Goal: Task Accomplishment & Management: Complete application form

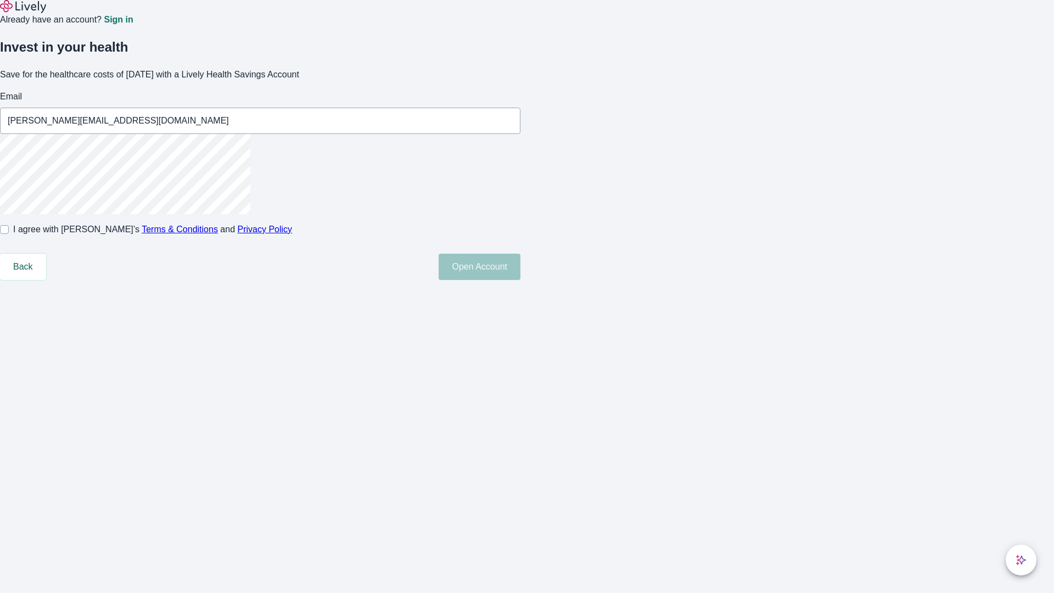
click at [9, 234] on input "I agree with Lively’s Terms & Conditions and Privacy Policy" at bounding box center [4, 229] width 9 height 9
checkbox input "true"
click at [521, 280] on button "Open Account" at bounding box center [480, 267] width 82 height 26
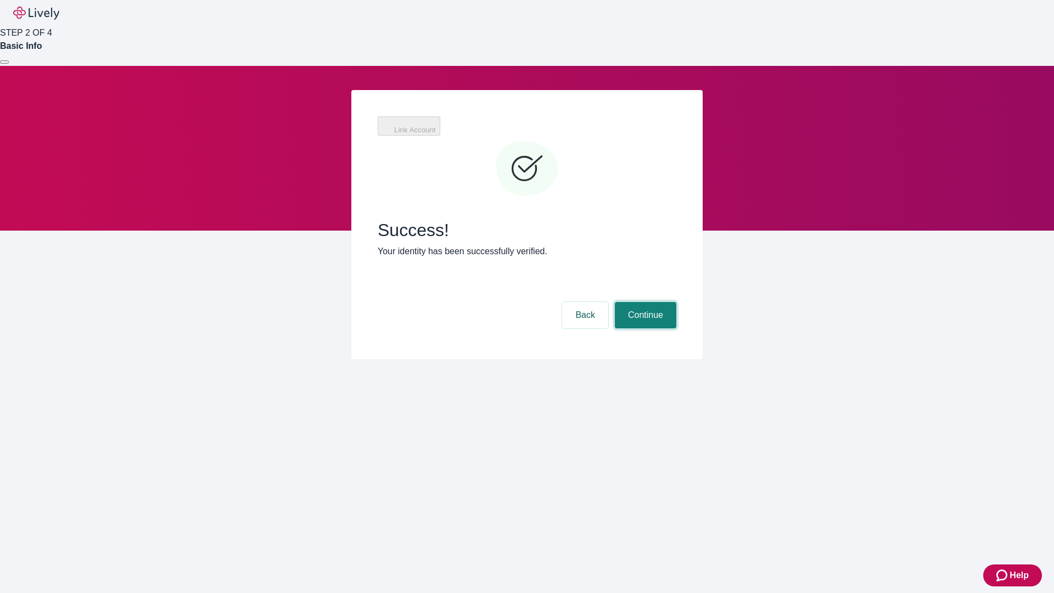
click at [644, 302] on button "Continue" at bounding box center [645, 315] width 61 height 26
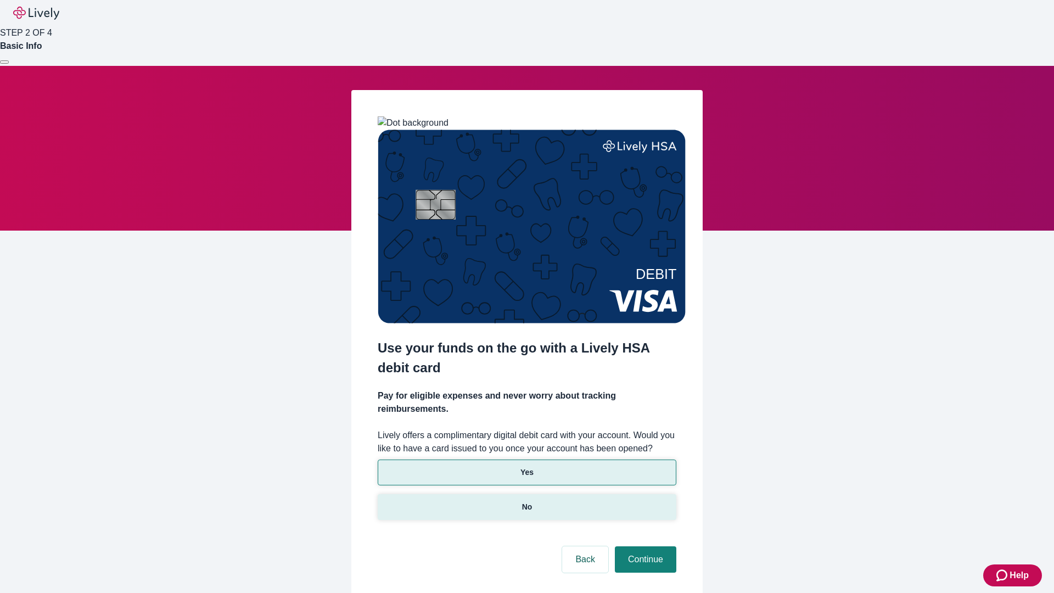
click at [527, 501] on p "No" at bounding box center [527, 507] width 10 height 12
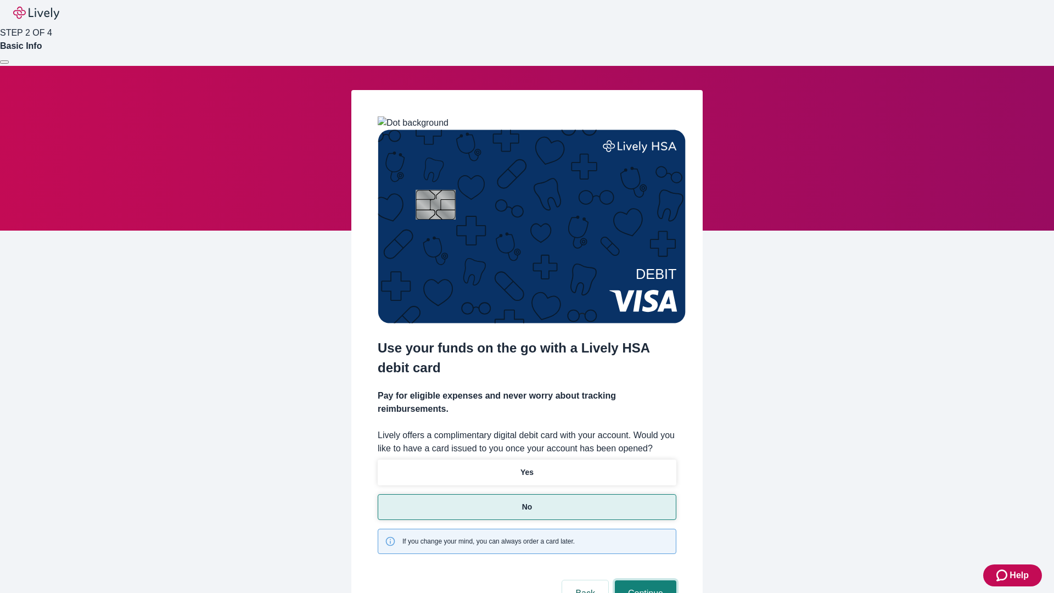
click at [644, 580] on button "Continue" at bounding box center [645, 593] width 61 height 26
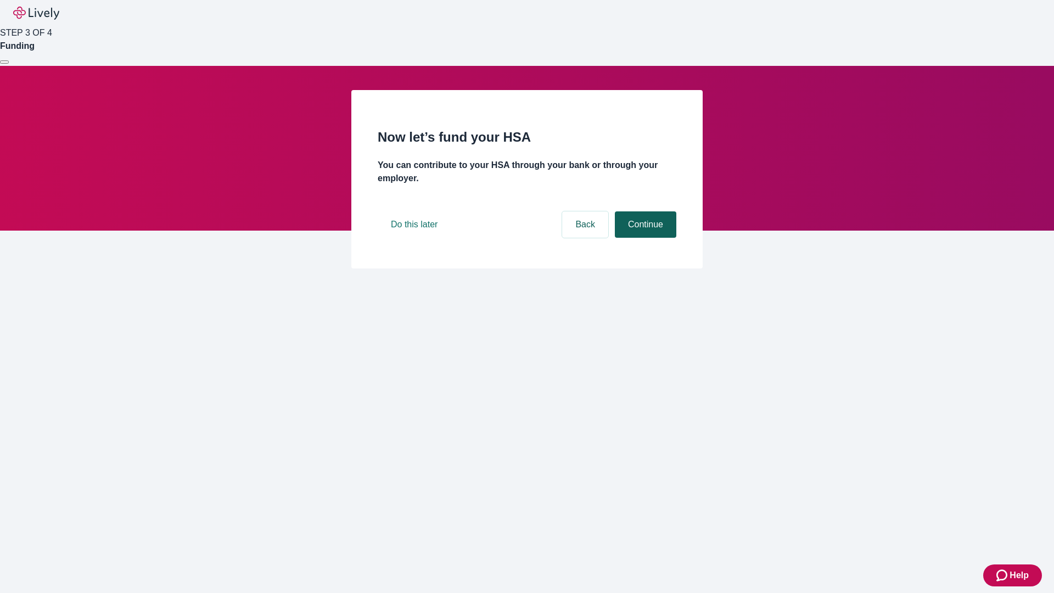
click at [644, 238] on button "Continue" at bounding box center [645, 224] width 61 height 26
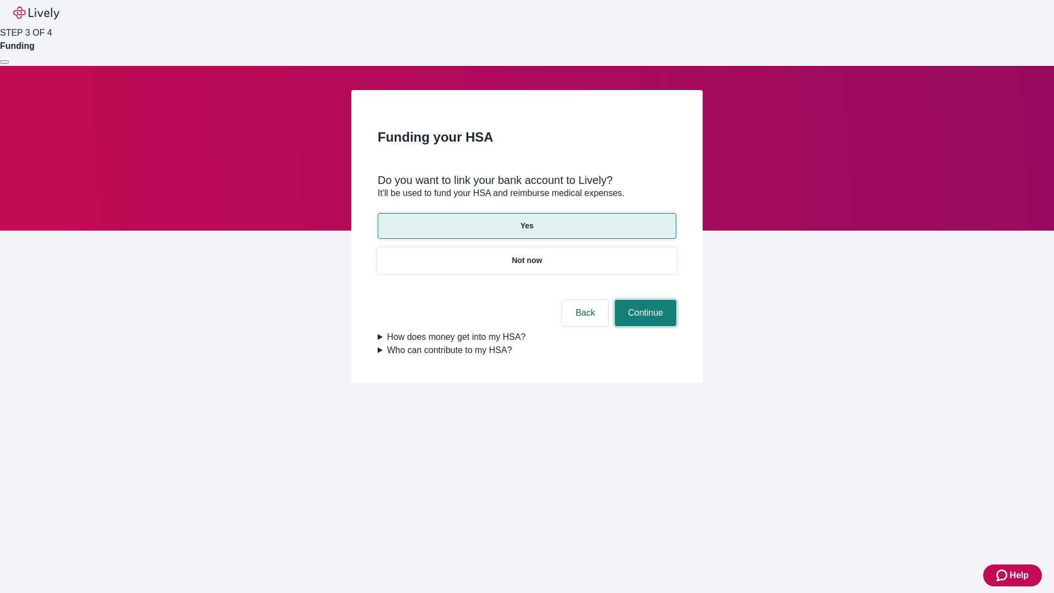
click at [644, 300] on button "Continue" at bounding box center [645, 313] width 61 height 26
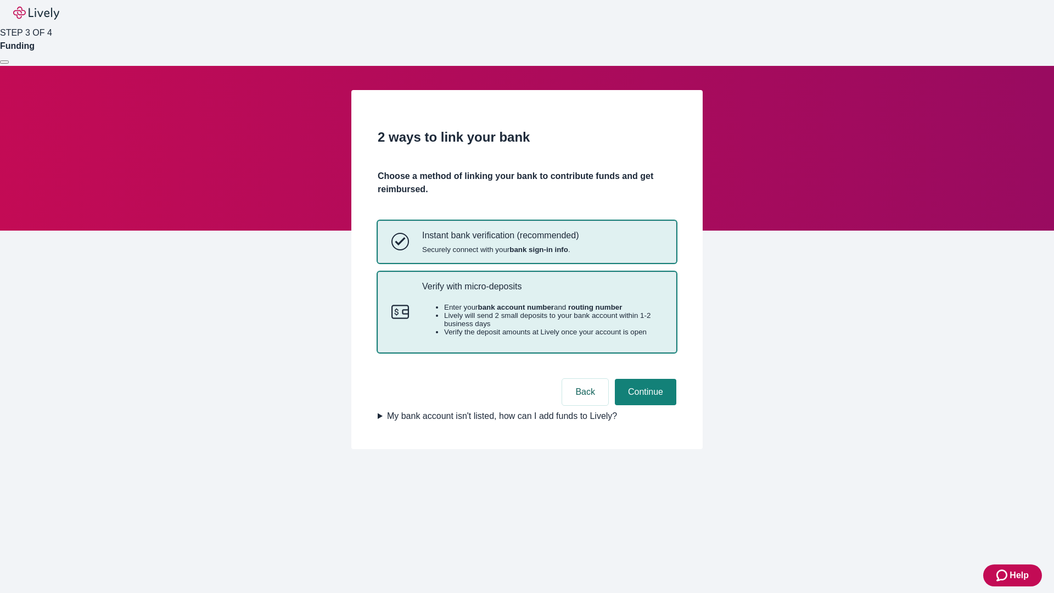
click at [542, 292] on p "Verify with micro-deposits" at bounding box center [542, 286] width 241 height 10
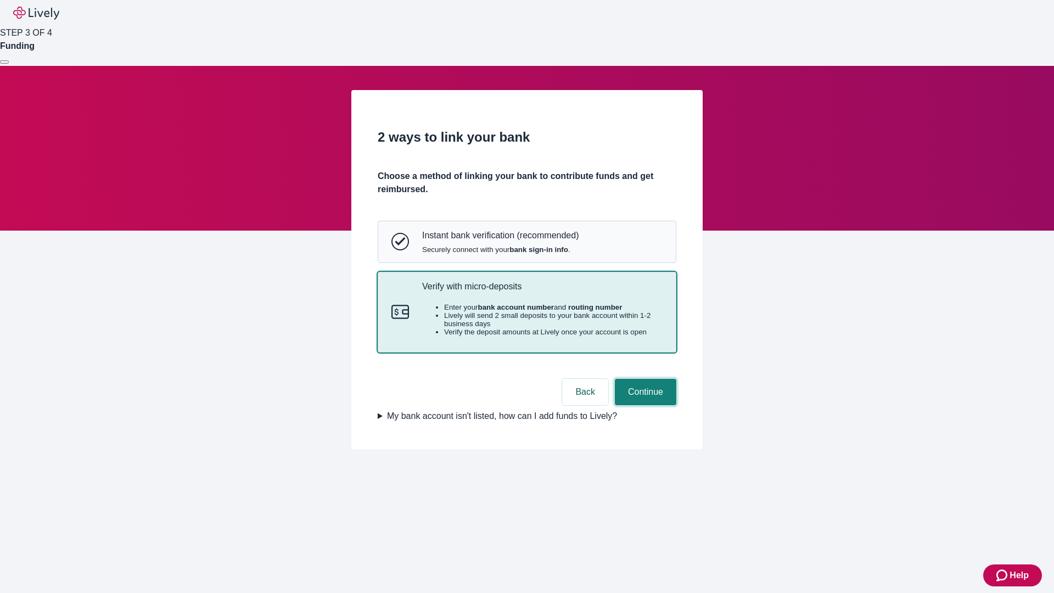
click at [644, 405] on button "Continue" at bounding box center [645, 392] width 61 height 26
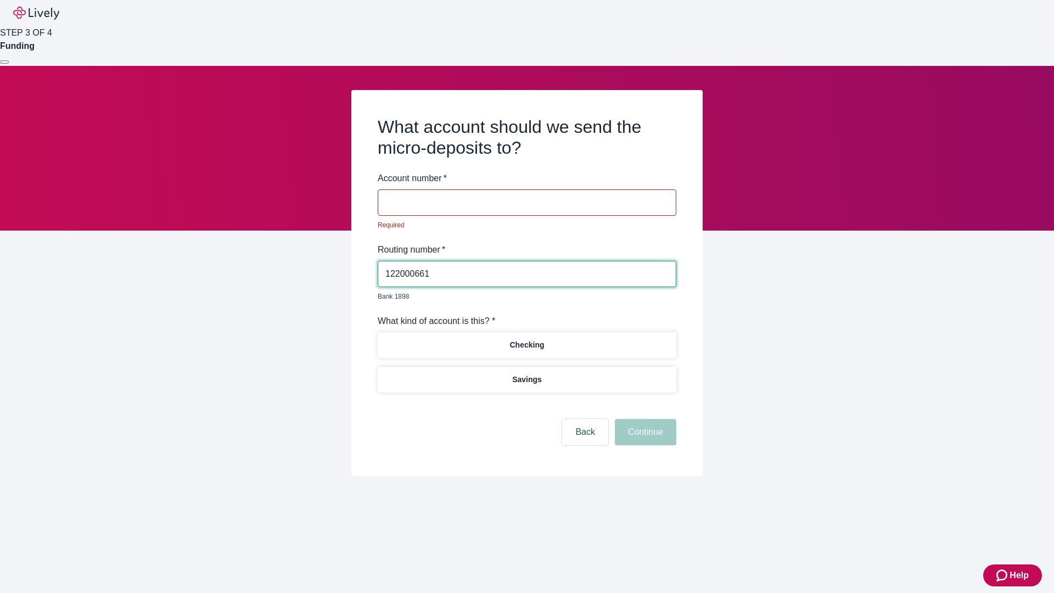
type input "122000661"
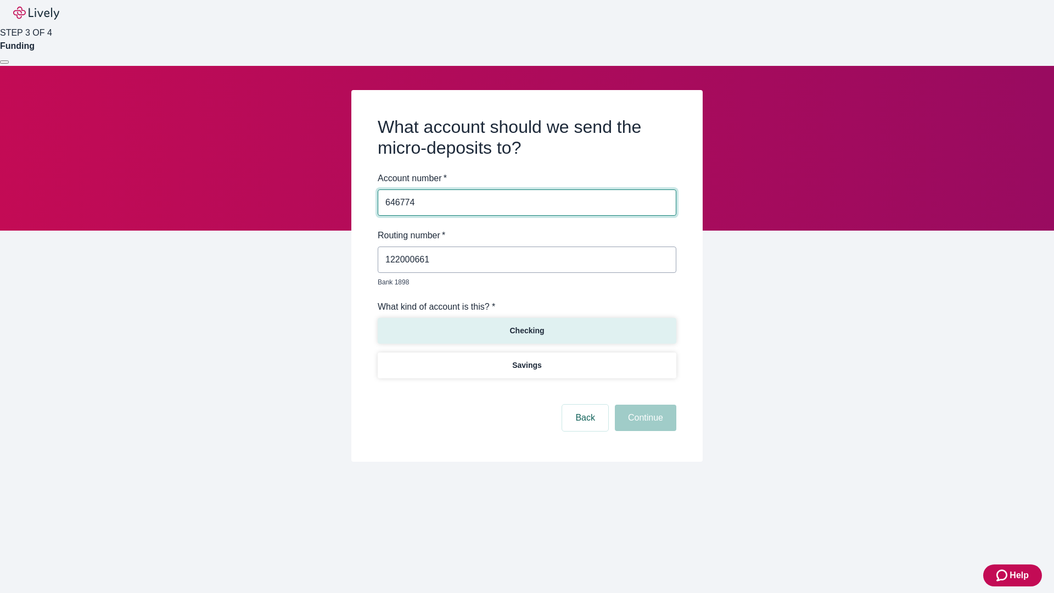
type input "646774"
click at [527, 325] on p "Checking" at bounding box center [527, 331] width 35 height 12
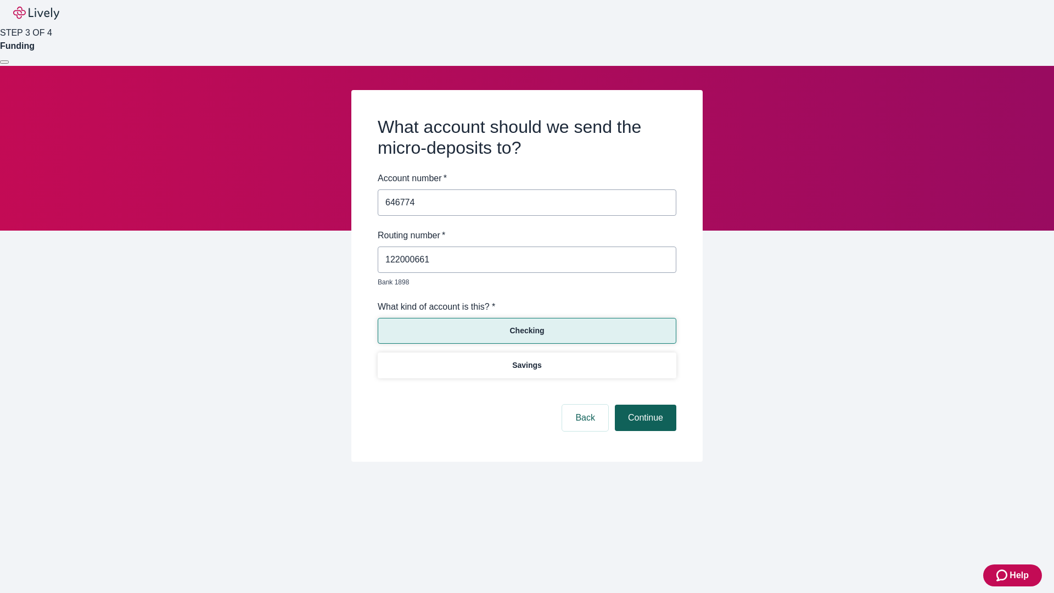
click at [644, 405] on button "Continue" at bounding box center [645, 418] width 61 height 26
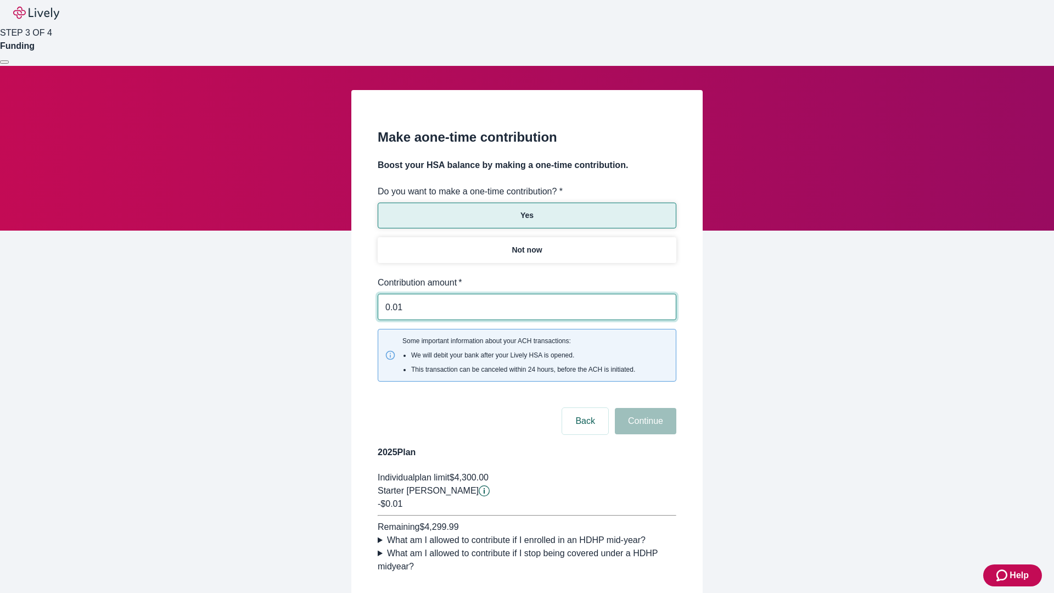
type input "0.01"
click at [644, 408] on button "Continue" at bounding box center [645, 421] width 61 height 26
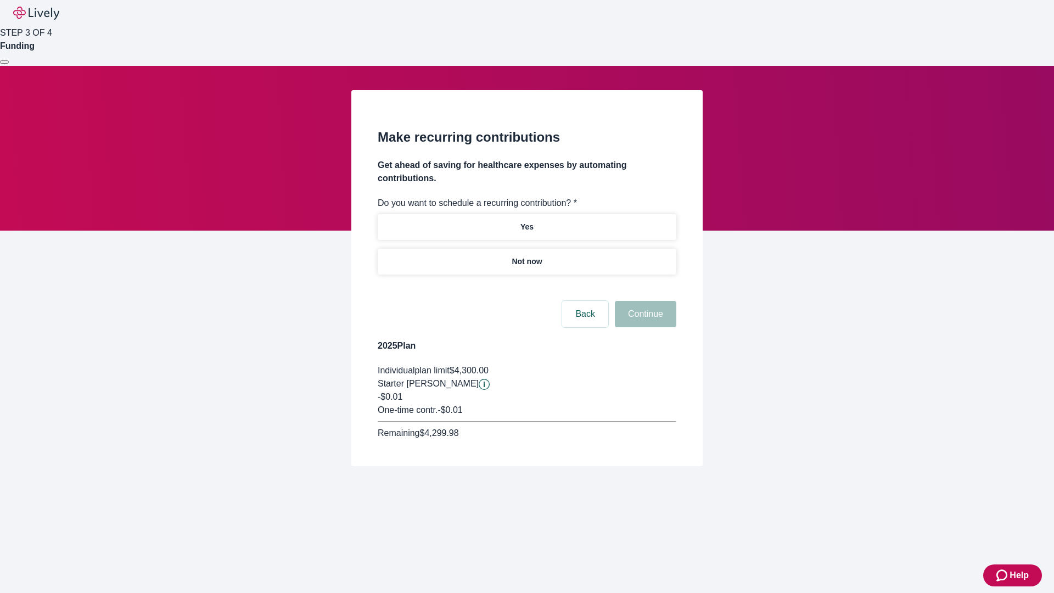
click at [527, 256] on p "Not now" at bounding box center [527, 262] width 30 height 12
click at [644, 301] on button "Continue" at bounding box center [645, 314] width 61 height 26
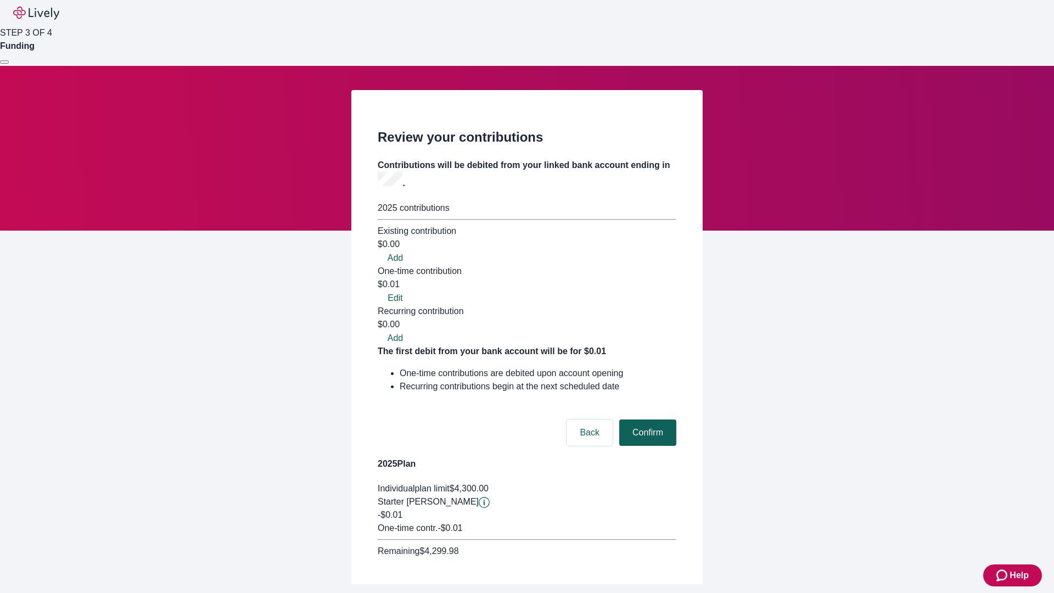
click at [646, 420] on button "Confirm" at bounding box center [647, 433] width 57 height 26
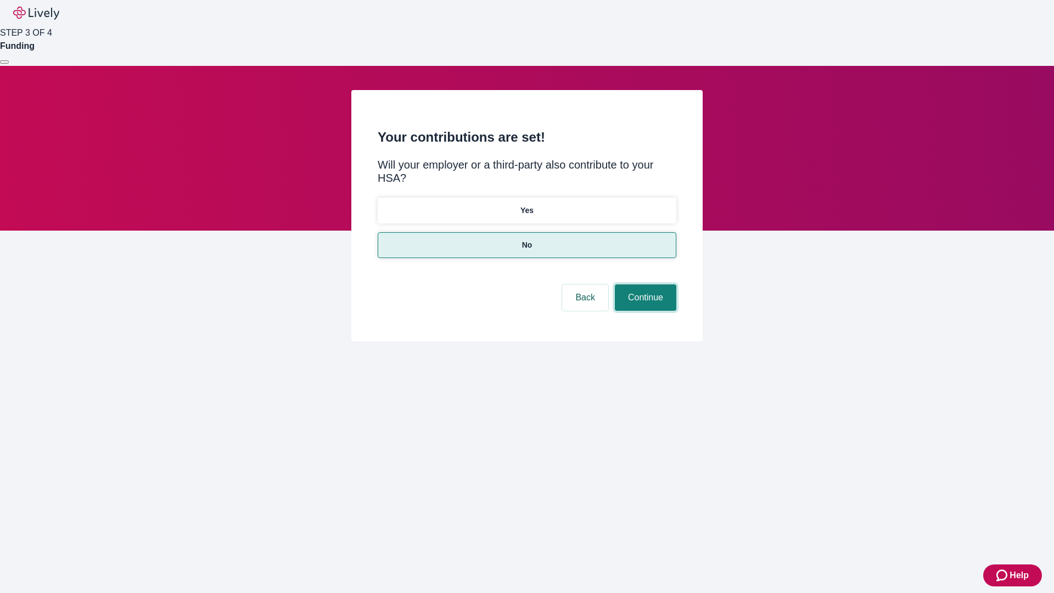
click at [644, 284] on button "Continue" at bounding box center [645, 297] width 61 height 26
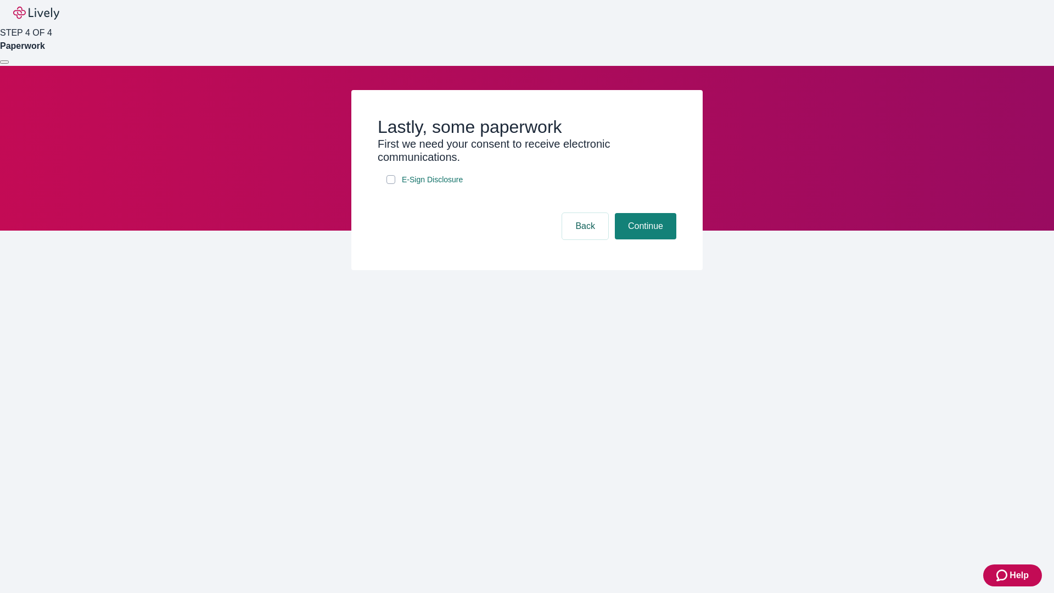
click at [391, 184] on input "E-Sign Disclosure" at bounding box center [391, 179] width 9 height 9
checkbox input "true"
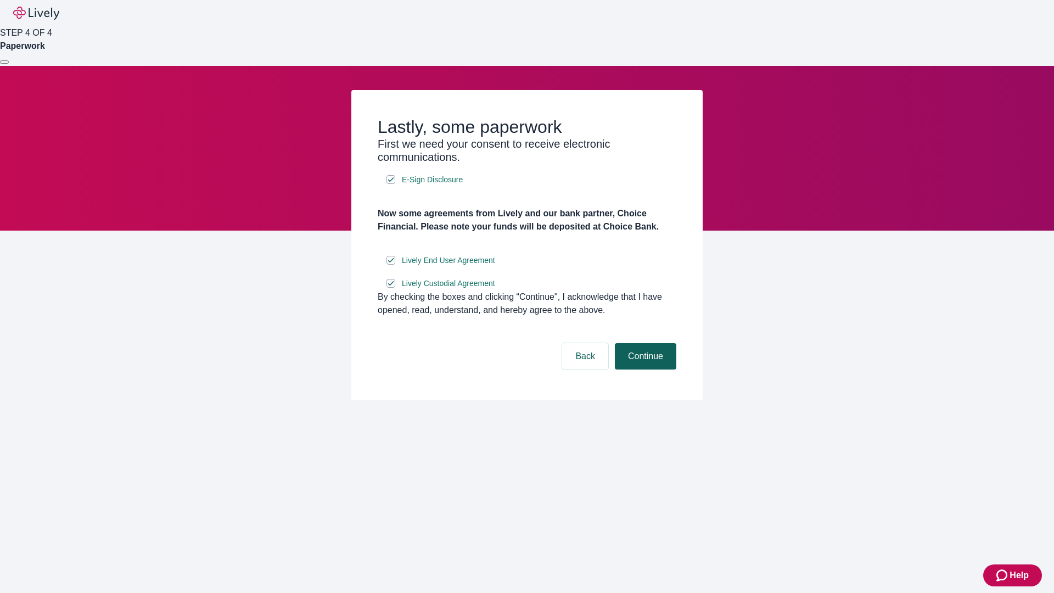
click at [644, 370] on button "Continue" at bounding box center [645, 356] width 61 height 26
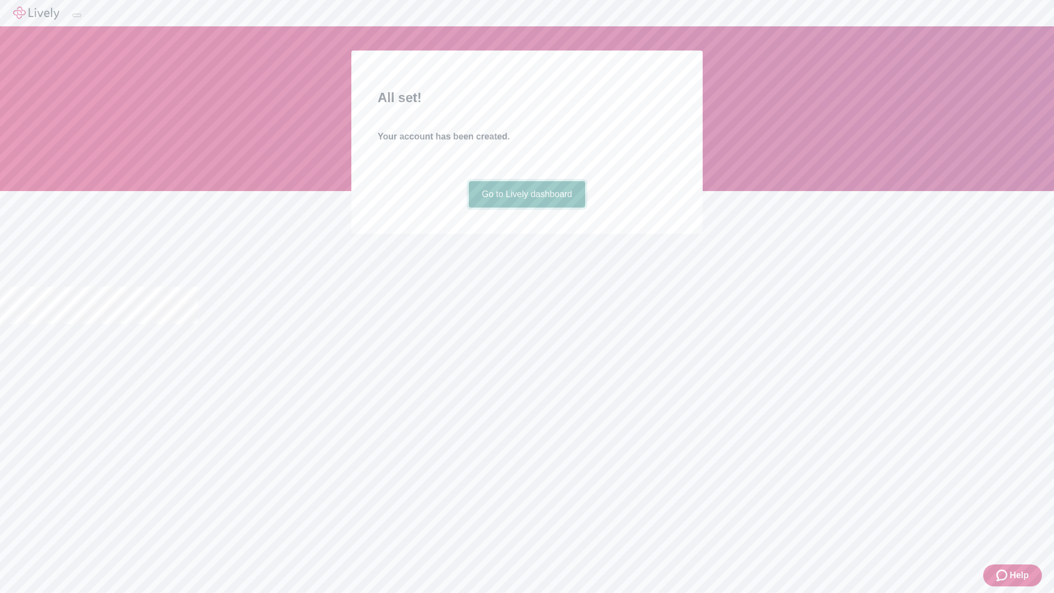
click at [527, 208] on link "Go to Lively dashboard" at bounding box center [527, 194] width 117 height 26
